Goal: Information Seeking & Learning: Find specific fact

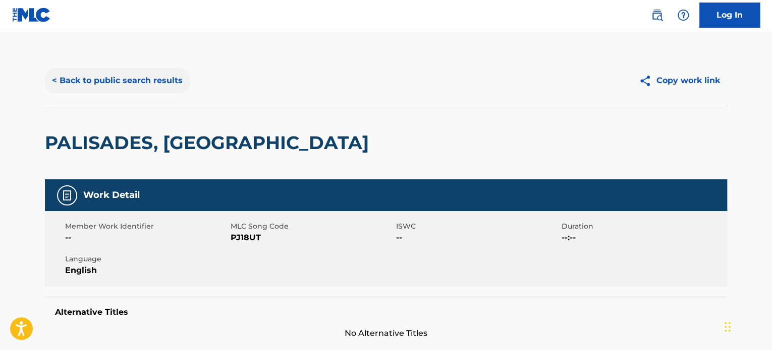
click at [109, 80] on button "< Back to public search results" at bounding box center [117, 80] width 145 height 25
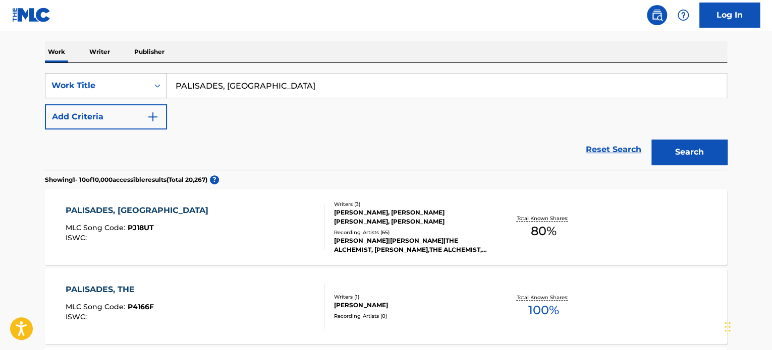
drag, startPoint x: 267, startPoint y: 90, endPoint x: 141, endPoint y: 78, distance: 126.1
click at [144, 79] on div "SearchWithCriteria710e617c-c31e-460a-b5ae-53686a452298 Work Title PALISADES, [G…" at bounding box center [386, 85] width 682 height 25
paste input "COMING HOME"
type input "COMING HOME"
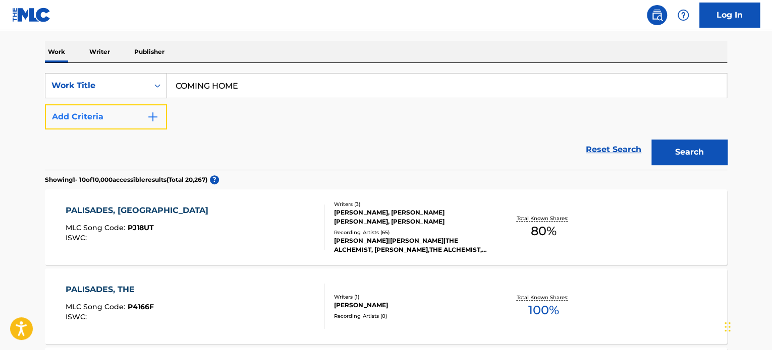
click at [162, 112] on button "Add Criteria" at bounding box center [106, 116] width 122 height 25
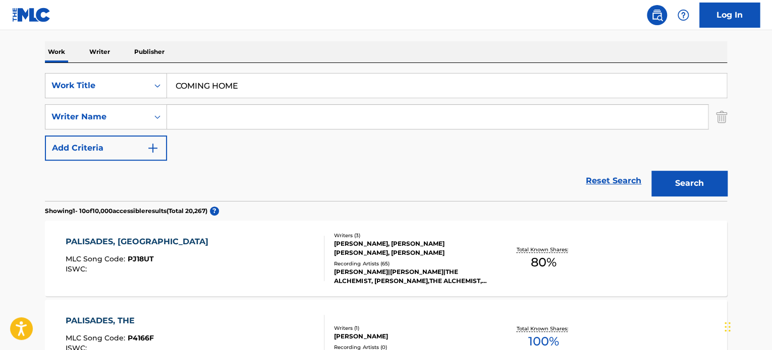
click at [205, 121] on input "Search Form" at bounding box center [437, 117] width 541 height 24
type input "ALLEY"
click at [651, 171] on button "Search" at bounding box center [689, 183] width 76 height 25
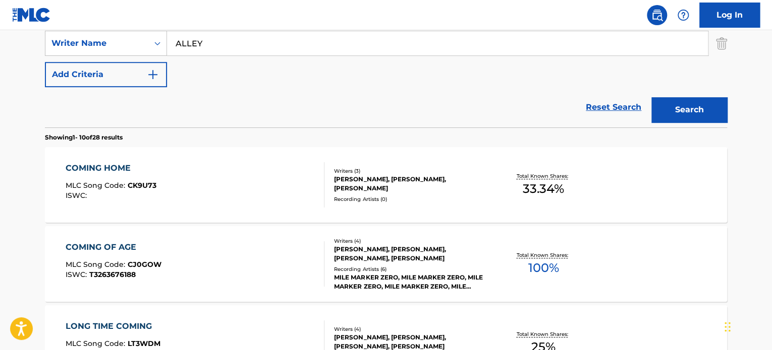
scroll to position [252, 0]
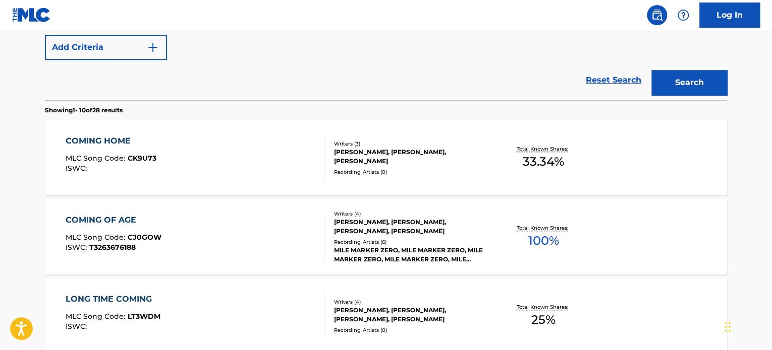
click at [361, 154] on div "[PERSON_NAME], [PERSON_NAME], [PERSON_NAME]" at bounding box center [410, 157] width 152 height 18
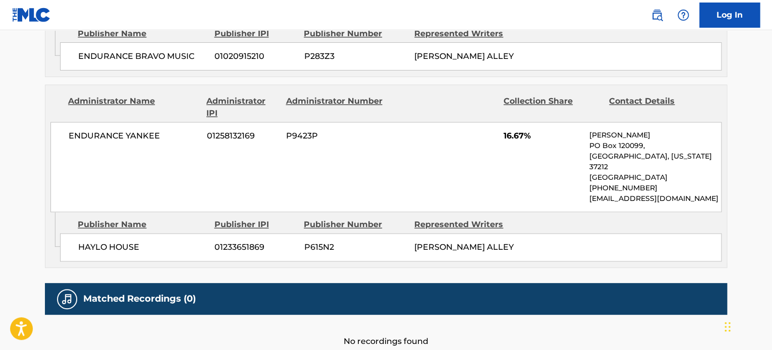
scroll to position [656, 0]
